Goal: Information Seeking & Learning: Learn about a topic

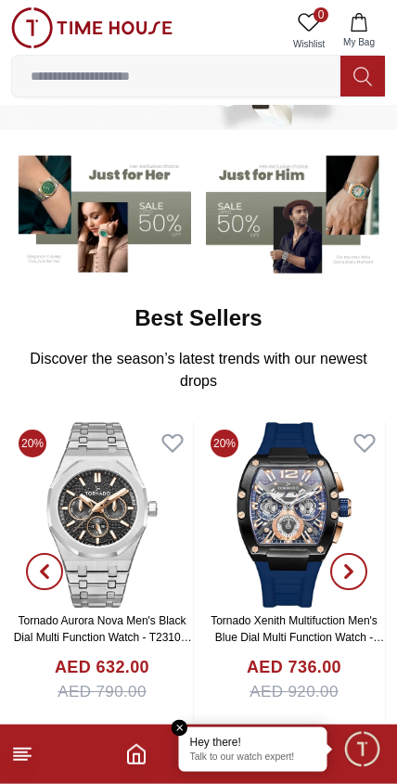
scroll to position [121, 0]
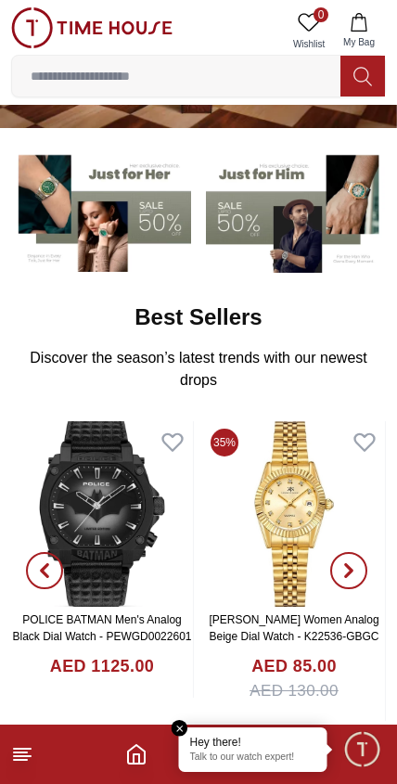
click at [10, 762] on footer at bounding box center [198, 754] width 397 height 59
click at [9, 763] on footer at bounding box center [198, 754] width 397 height 59
click at [16, 757] on line at bounding box center [22, 757] width 17 height 0
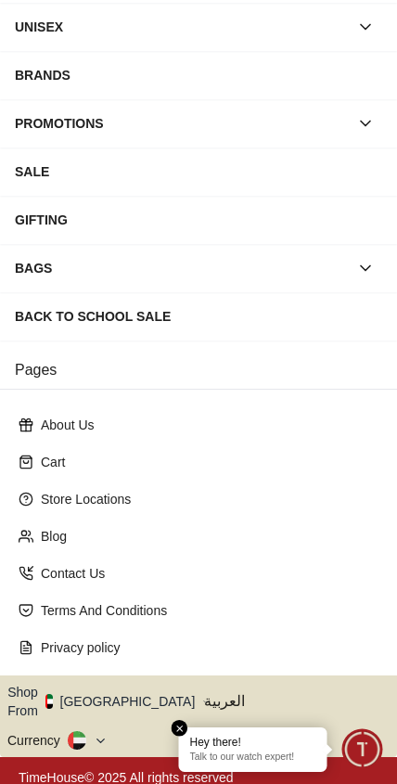
scroll to position [212, 0]
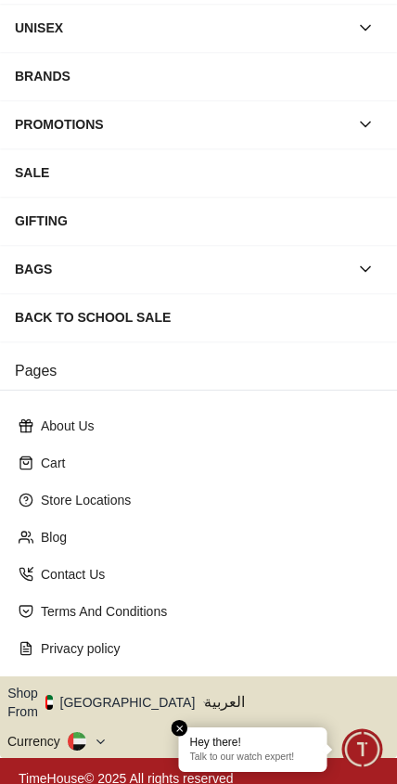
click at [202, 700] on icon "button" at bounding box center [205, 703] width 6 height 14
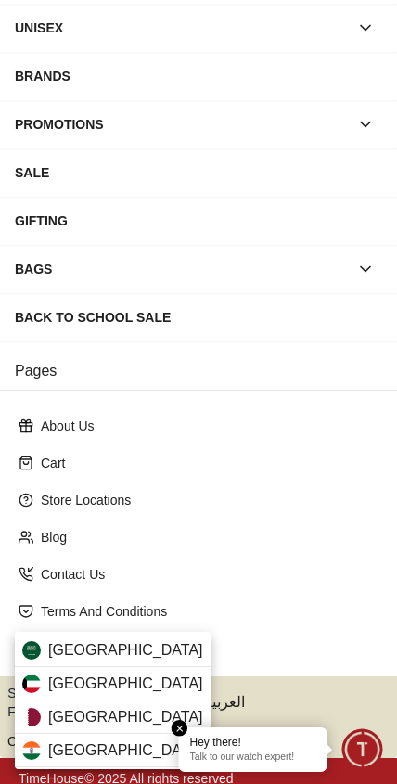
click at [239, 582] on div at bounding box center [198, 392] width 397 height 784
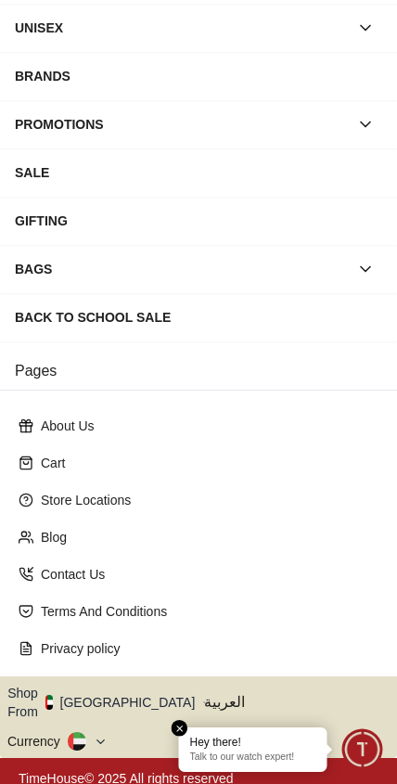
click at [104, 735] on icon at bounding box center [101, 742] width 14 height 14
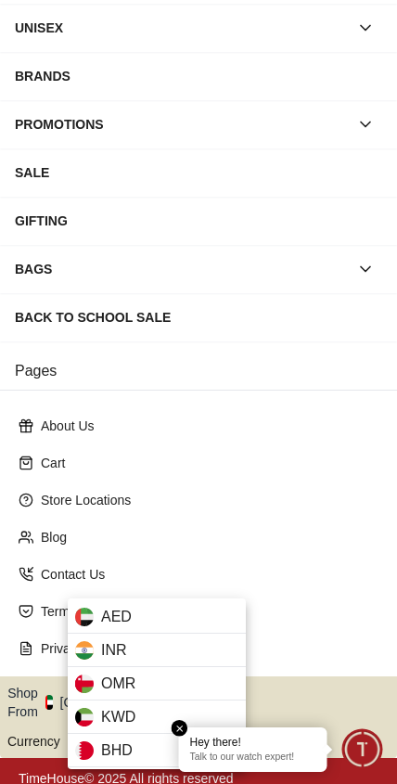
click at [182, 734] on em "Close tooltip" at bounding box center [180, 728] width 17 height 17
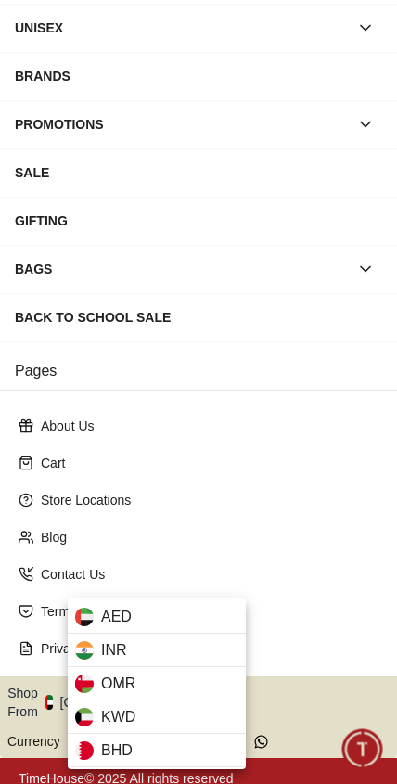
click at [194, 626] on div "AED" at bounding box center [157, 617] width 178 height 33
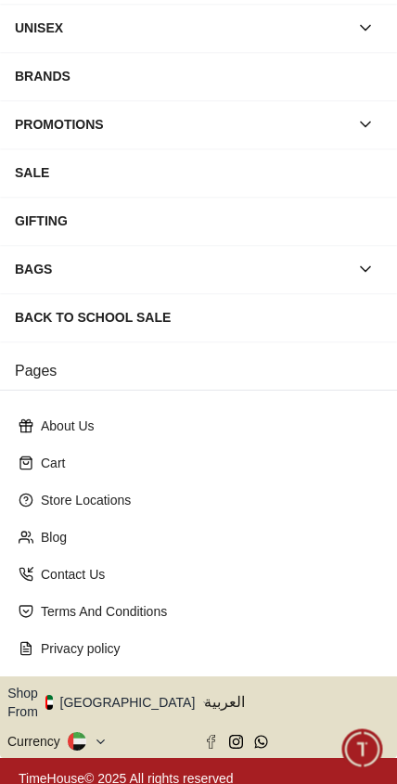
click at [222, 699] on span "العربية" at bounding box center [297, 703] width 186 height 22
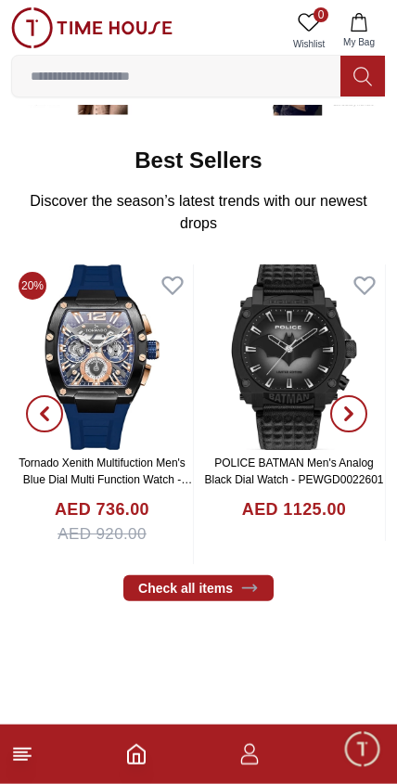
scroll to position [279, 0]
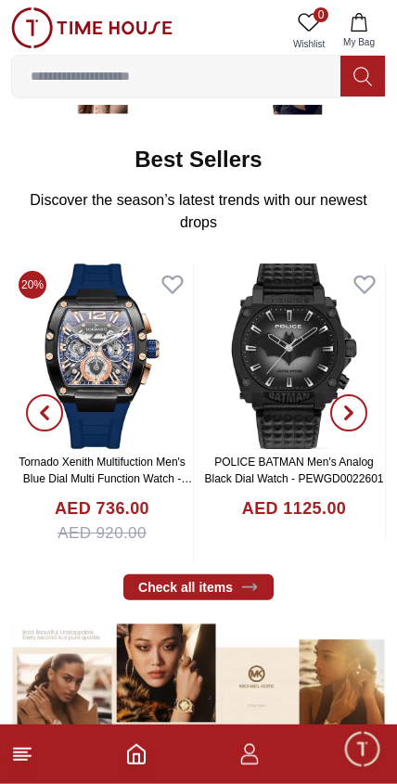
click at [243, 587] on icon at bounding box center [249, 588] width 14 height 6
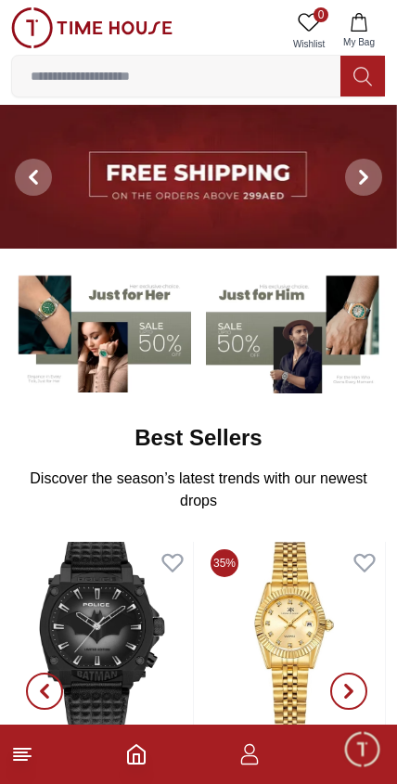
click at [259, 343] on img at bounding box center [296, 330] width 180 height 125
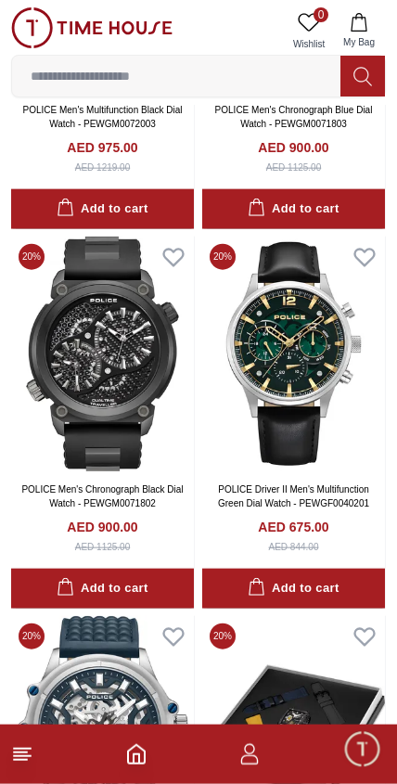
scroll to position [2995, 0]
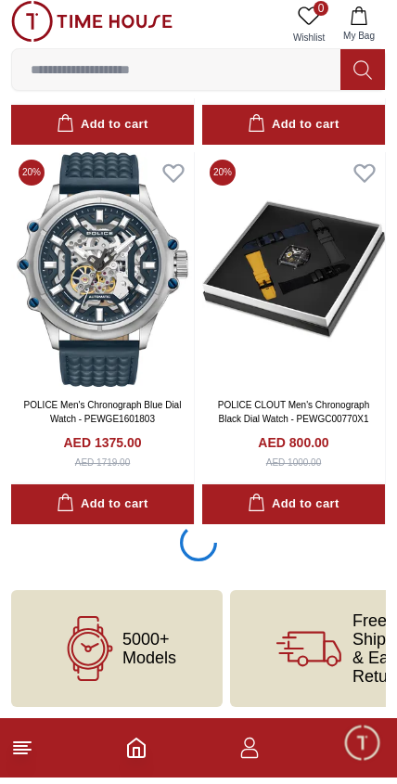
scroll to position [3447, 0]
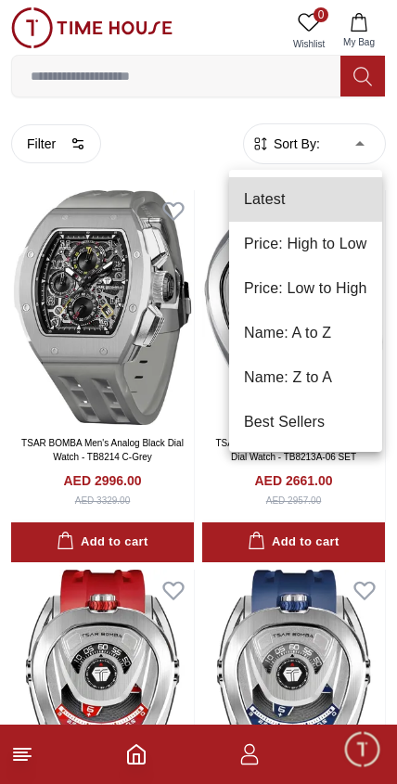
click at [299, 426] on li "Best Sellers" at bounding box center [305, 422] width 153 height 45
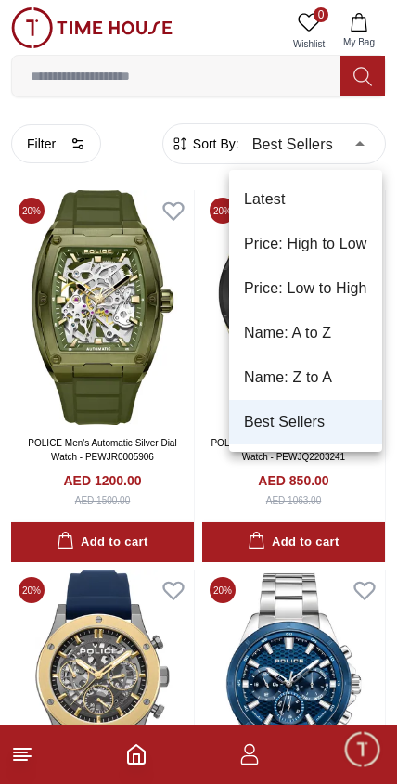
click at [341, 291] on li "Price: Low to High" at bounding box center [305, 288] width 153 height 45
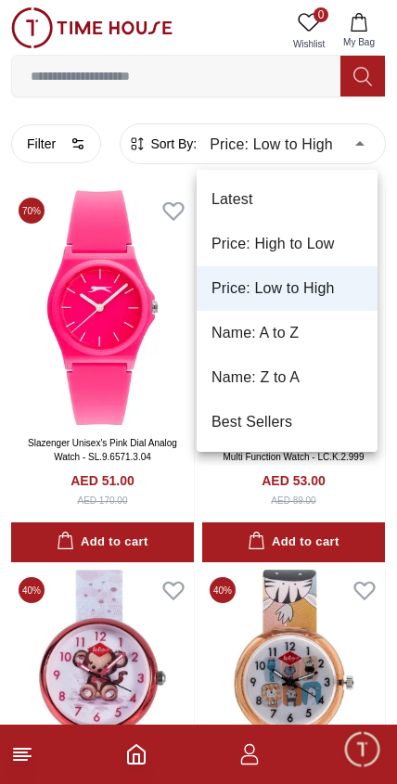
click at [264, 201] on li "Latest" at bounding box center [287, 199] width 181 height 45
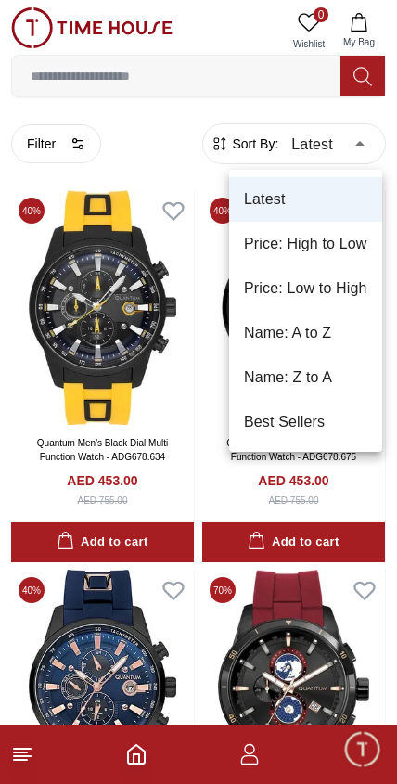
click at [293, 438] on li "Best Sellers" at bounding box center [305, 422] width 153 height 45
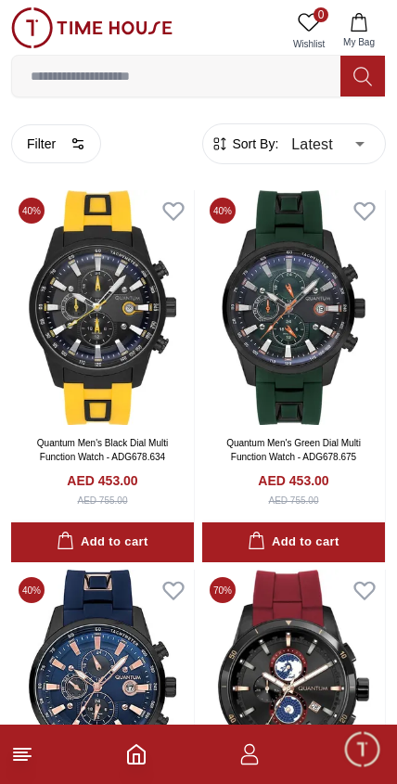
type input "*"
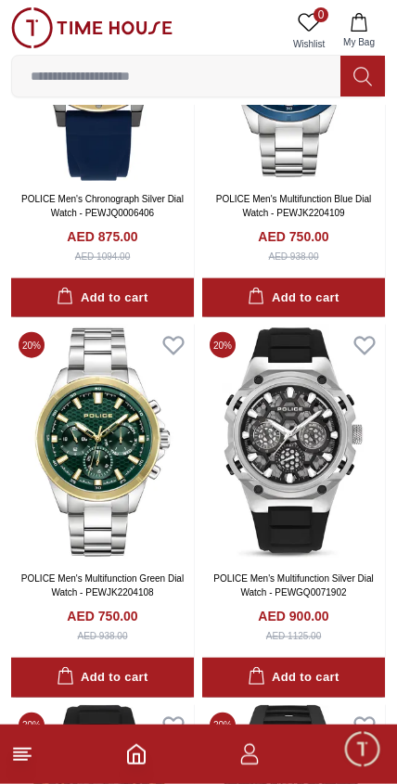
scroll to position [629, 0]
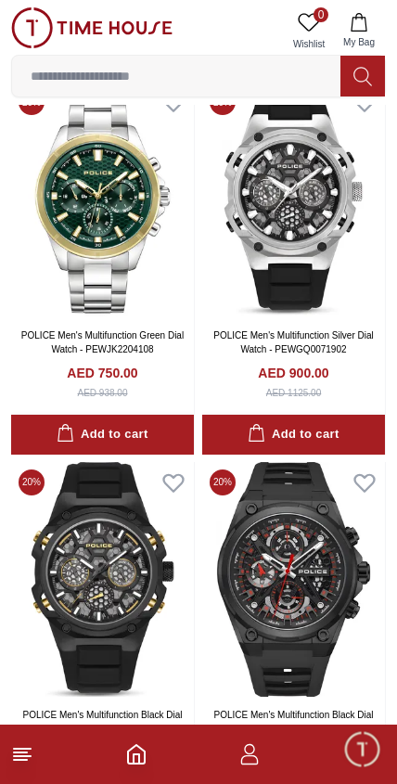
click at [360, 205] on img at bounding box center [293, 199] width 183 height 235
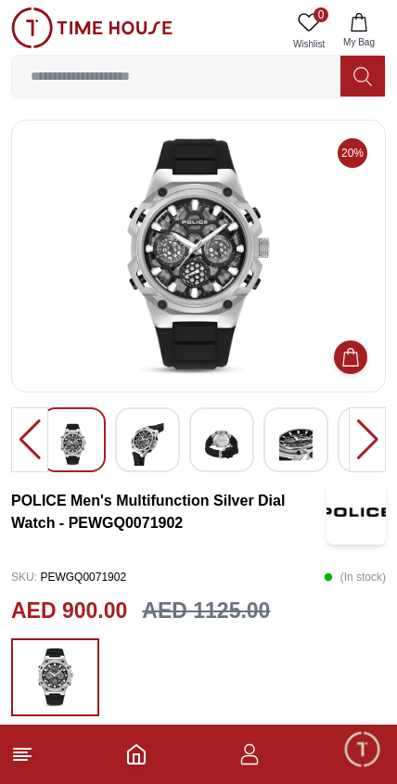
click at [140, 764] on icon "Home" at bounding box center [136, 754] width 17 height 19
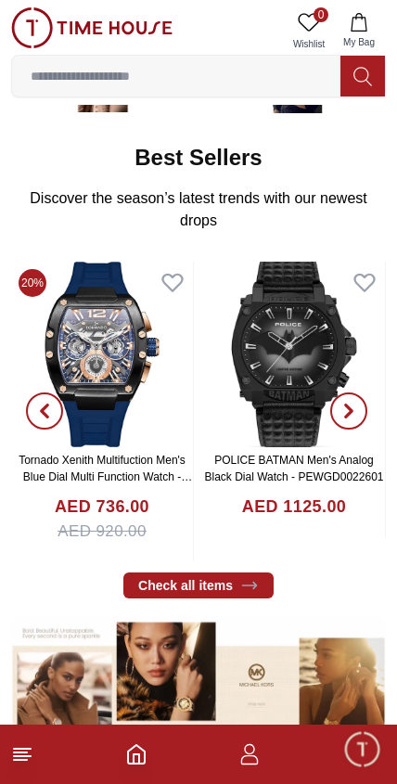
scroll to position [296, 0]
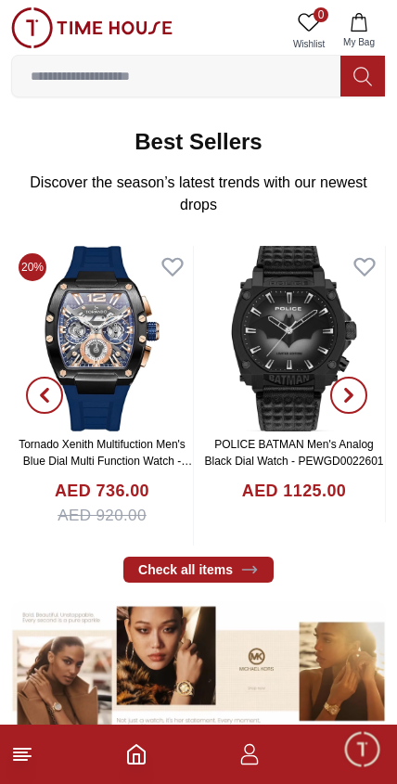
click at [243, 575] on icon at bounding box center [249, 570] width 19 height 19
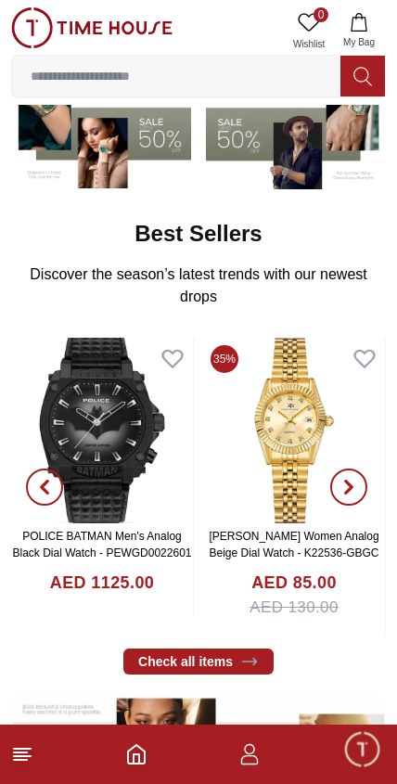
scroll to position [207, 0]
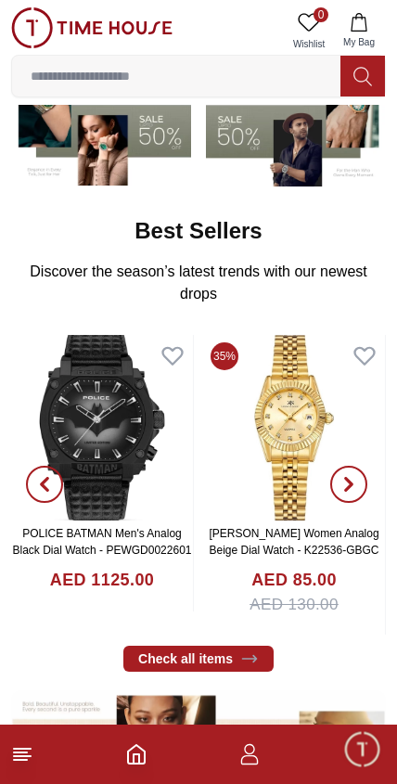
click at [230, 667] on link "Check all items" at bounding box center [198, 659] width 150 height 26
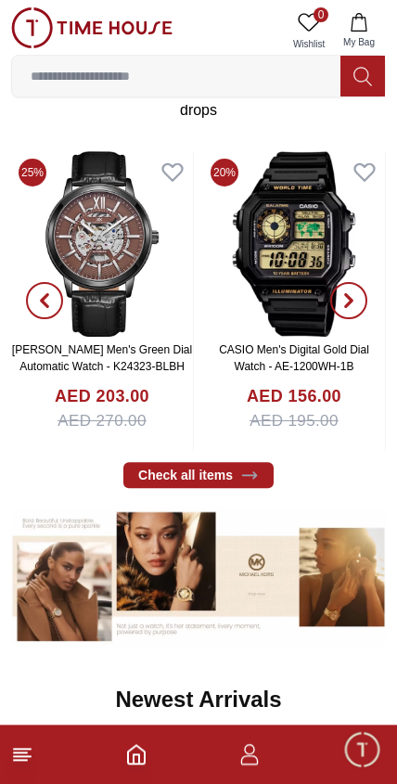
scroll to position [384, 0]
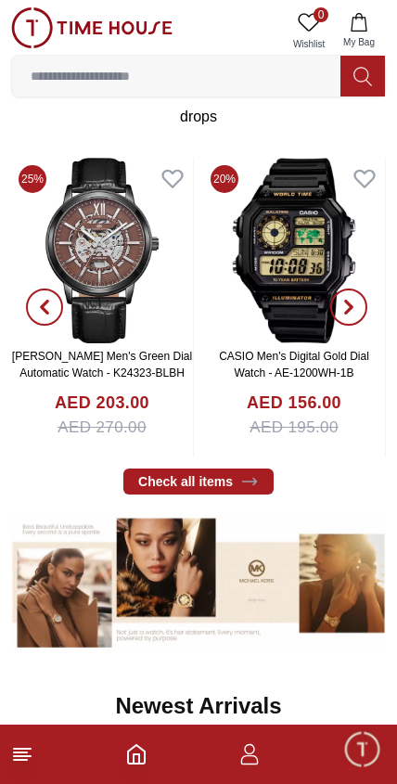
click at [259, 489] on link "Check all items" at bounding box center [198, 482] width 150 height 26
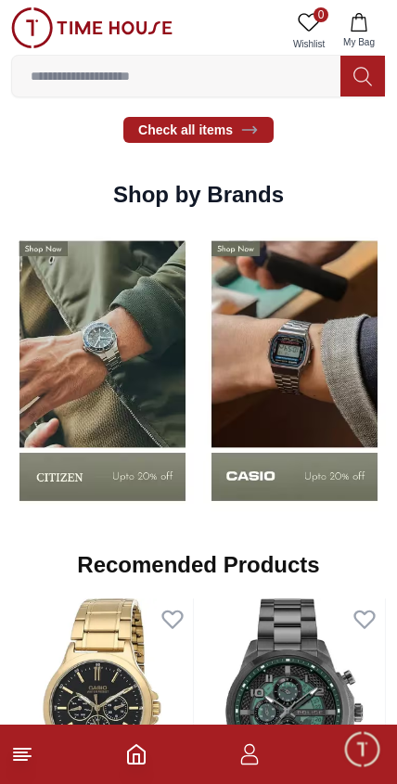
scroll to position [1405, 0]
